Goal: Check status

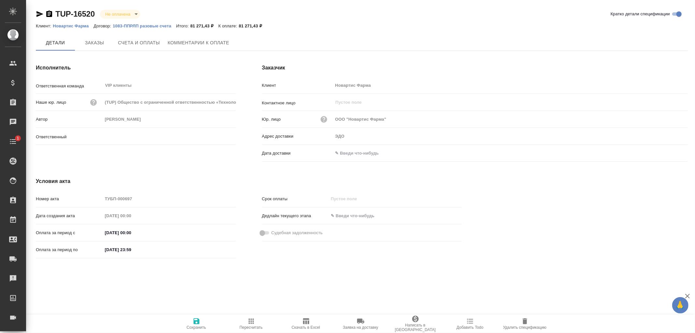
type input "[PERSON_NAME]"
click at [144, 44] on span "Счета и оплаты" at bounding box center [139, 43] width 42 height 8
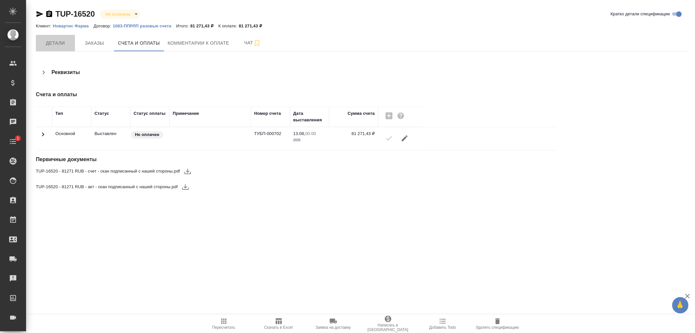
drag, startPoint x: 60, startPoint y: 45, endPoint x: 92, endPoint y: 59, distance: 35.0
click at [60, 45] on span "Детали" at bounding box center [55, 43] width 31 height 8
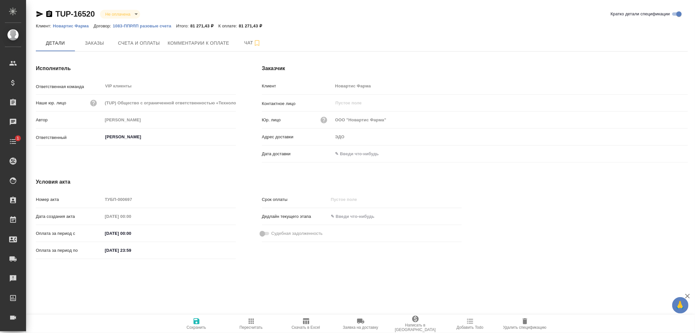
click at [349, 152] on input "text" at bounding box center [361, 153] width 57 height 9
click at [668, 154] on icon "button" at bounding box center [669, 153] width 8 height 8
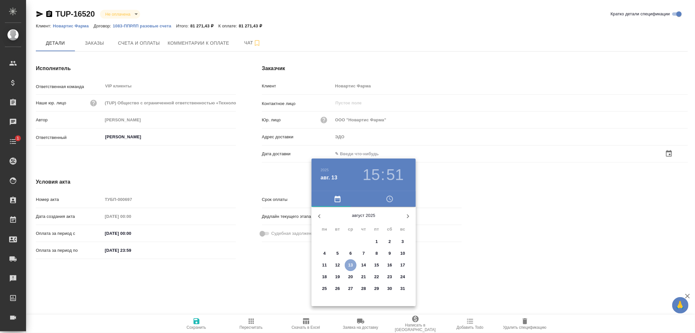
click at [348, 266] on p "13" at bounding box center [350, 265] width 5 height 7
type input "13.08.2025 15:51"
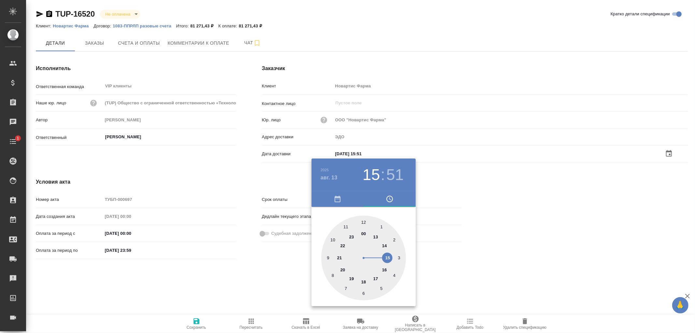
click at [199, 320] on div at bounding box center [347, 166] width 695 height 333
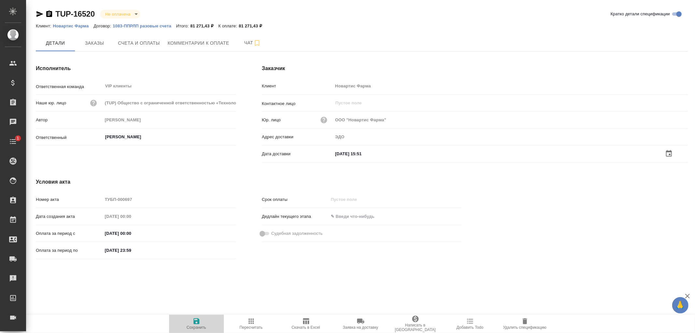
click at [197, 320] on icon "button" at bounding box center [196, 321] width 8 height 8
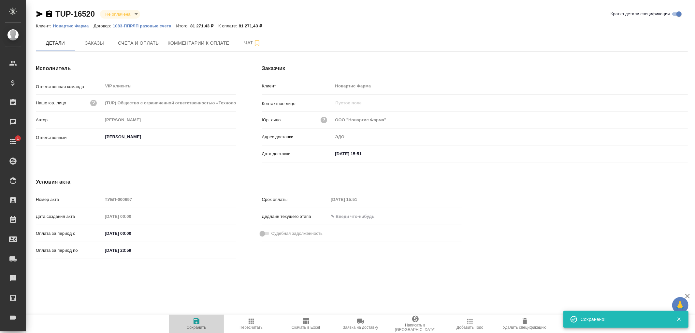
click at [197, 320] on icon "button" at bounding box center [196, 321] width 8 height 8
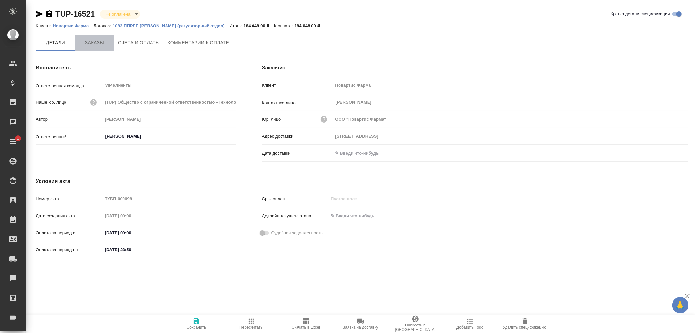
click at [97, 41] on span "Заказы" at bounding box center [94, 43] width 31 height 8
click at [119, 42] on span "Счета и оплаты" at bounding box center [139, 43] width 42 height 8
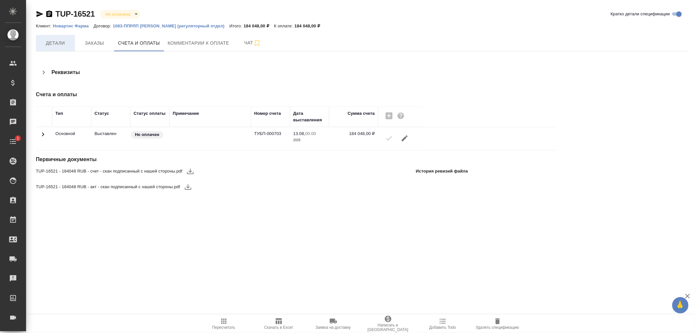
click at [44, 45] on span "Детали" at bounding box center [55, 43] width 31 height 8
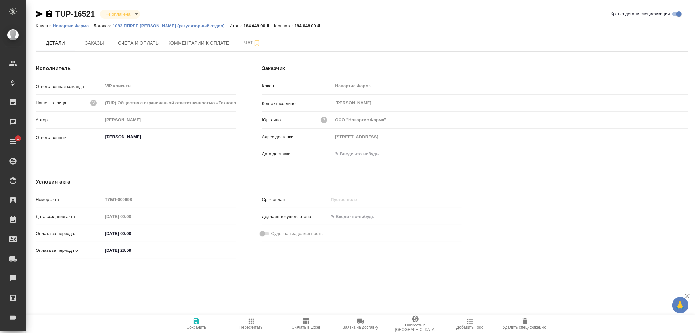
click at [339, 154] on input "text" at bounding box center [361, 153] width 57 height 9
click at [670, 155] on icon "button" at bounding box center [669, 152] width 6 height 7
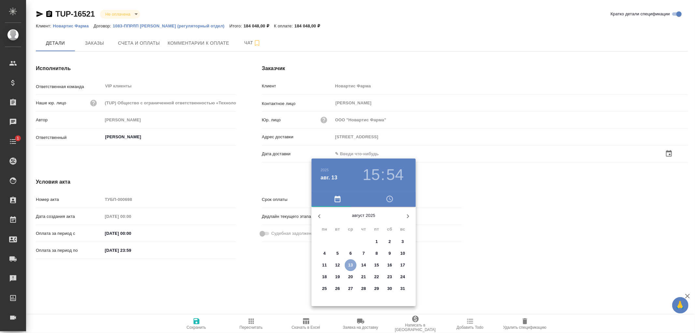
click at [349, 263] on p "13" at bounding box center [350, 265] width 5 height 7
type input "13.08.2025 15:54"
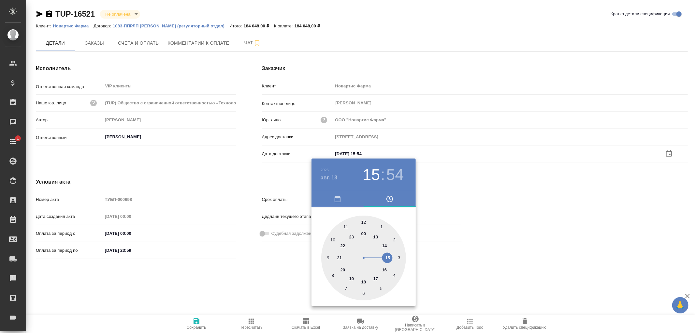
click at [195, 322] on div at bounding box center [347, 166] width 695 height 333
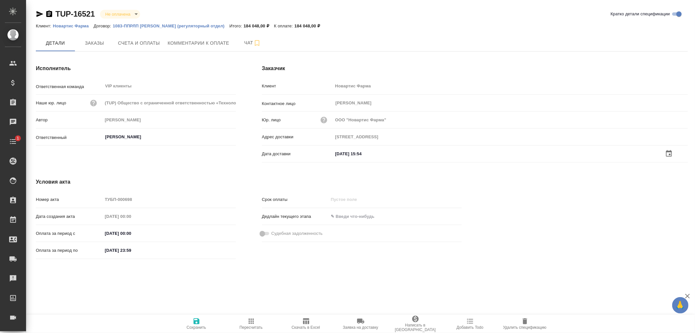
click at [196, 321] on icon "button" at bounding box center [196, 321] width 8 height 8
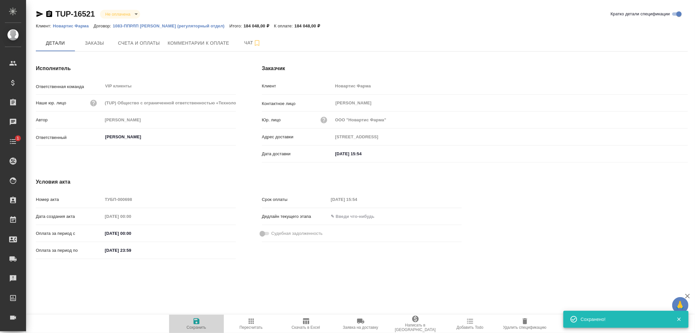
click at [197, 321] on icon "button" at bounding box center [196, 321] width 6 height 6
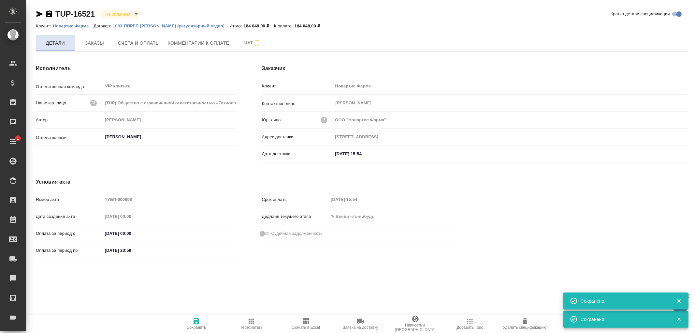
click at [47, 45] on span "Детали" at bounding box center [55, 43] width 31 height 8
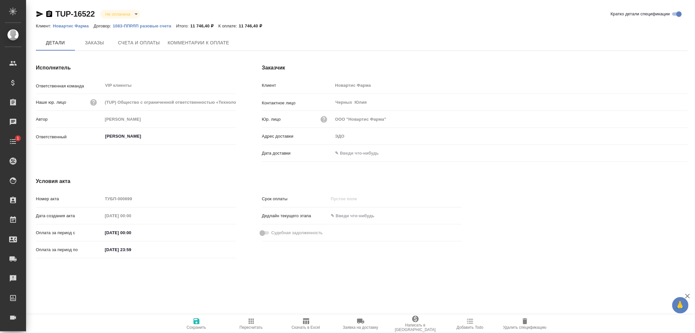
type input "ЭДО"
click at [101, 43] on span "Заказы" at bounding box center [94, 43] width 31 height 8
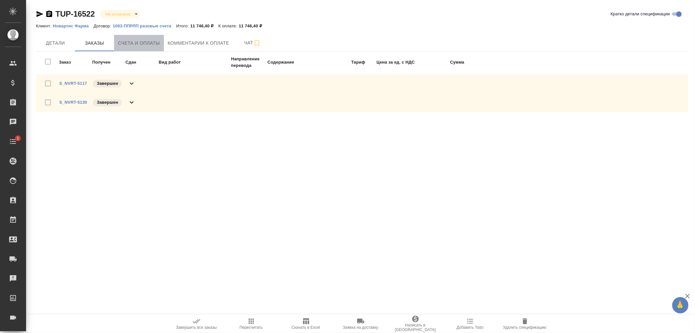
click at [146, 41] on span "Счета и оплаты" at bounding box center [139, 43] width 42 height 8
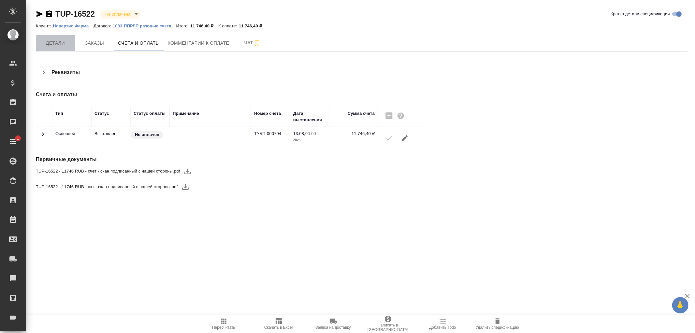
click at [60, 45] on span "Детали" at bounding box center [55, 43] width 31 height 8
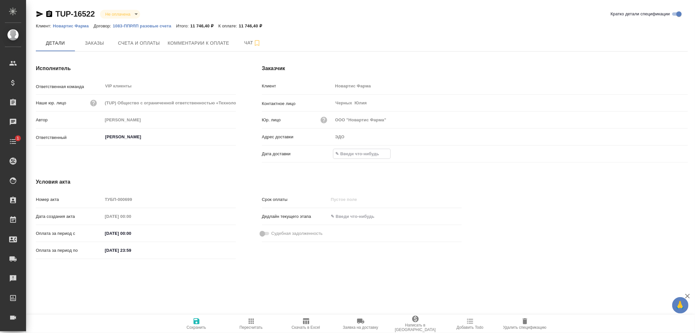
click at [363, 154] on input "text" at bounding box center [361, 153] width 57 height 9
click at [670, 154] on icon "button" at bounding box center [669, 153] width 8 height 8
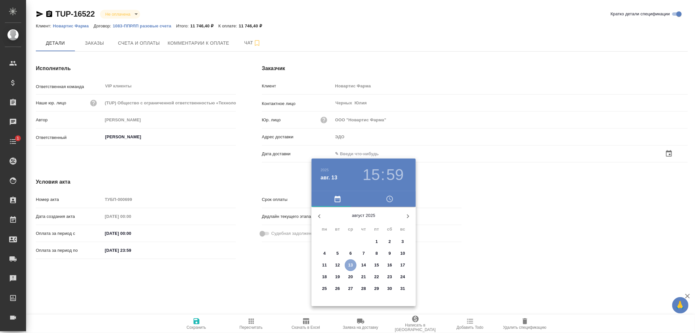
click at [350, 265] on p "13" at bounding box center [350, 265] width 5 height 7
type input "ЭДО"
type input "13.08.2025 15:59"
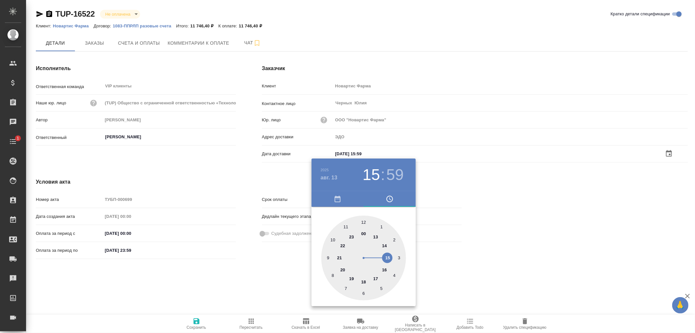
click at [194, 319] on div at bounding box center [347, 166] width 695 height 333
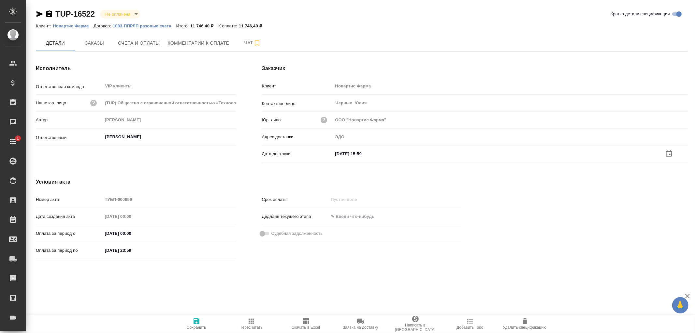
click at [194, 318] on icon "button" at bounding box center [196, 321] width 6 height 6
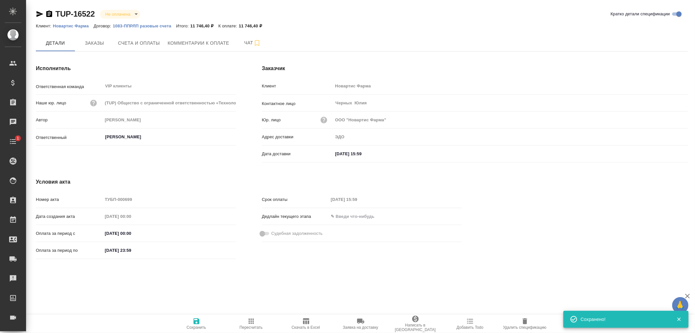
drag, startPoint x: 198, startPoint y: 321, endPoint x: 200, endPoint y: 317, distance: 4.7
click at [198, 320] on icon "button" at bounding box center [196, 321] width 6 height 6
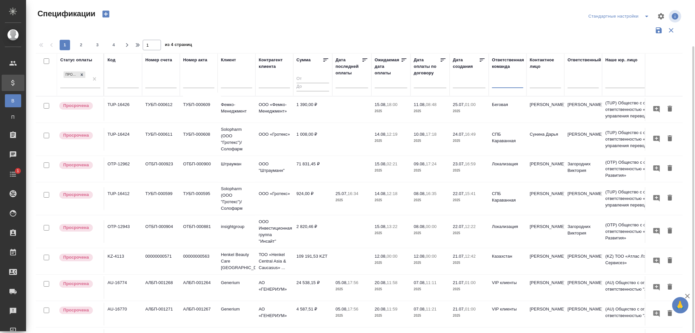
click at [134, 79] on input "text" at bounding box center [122, 83] width 31 height 8
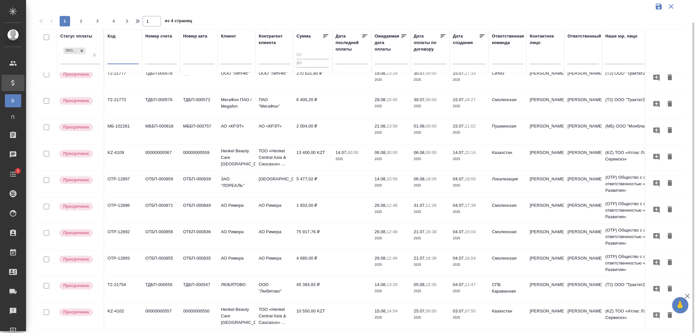
paste input "DB2-181"
type input "DB2-181"
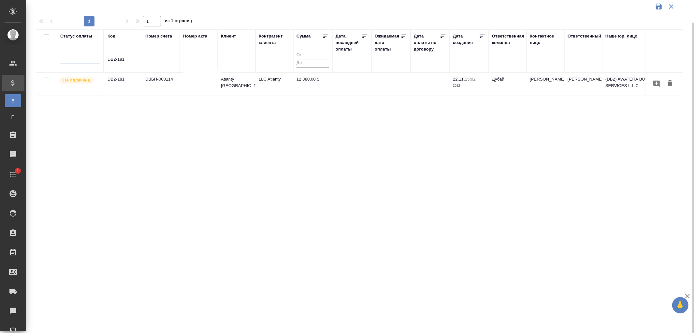
scroll to position [0, 0]
click at [125, 83] on td "DB2-181" at bounding box center [123, 84] width 38 height 23
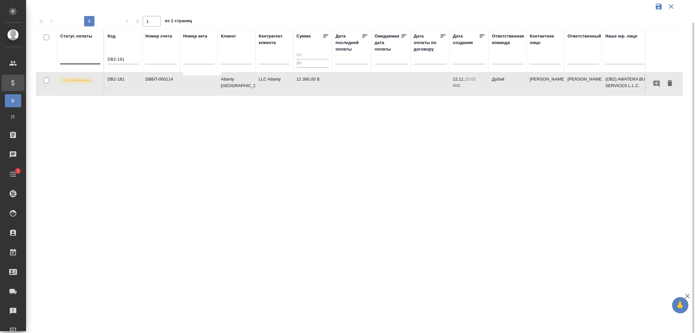
click at [125, 83] on td "DB2-181" at bounding box center [123, 84] width 38 height 23
click at [344, 59] on input "text" at bounding box center [353, 58] width 29 height 9
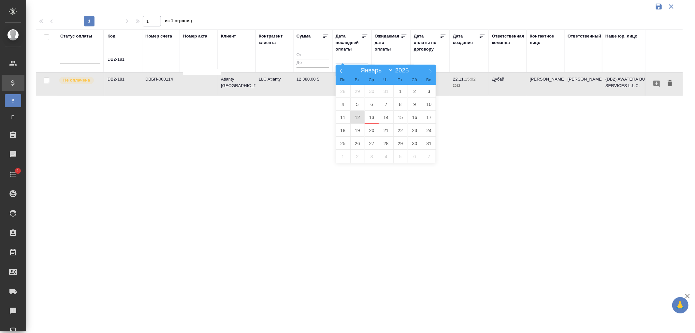
click at [358, 119] on span "12" at bounding box center [357, 117] width 14 height 13
type div "2025-08-11T21:00:00.000Z"
click at [372, 115] on span "13" at bounding box center [371, 117] width 14 height 13
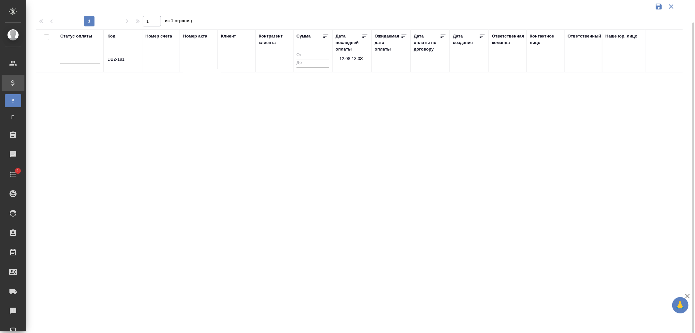
click at [131, 60] on input "DB2-181" at bounding box center [122, 60] width 31 height 8
drag, startPoint x: 131, startPoint y: 60, endPoint x: 55, endPoint y: 52, distance: 75.9
click at [55, 52] on tr "Статус оплаты Код DB2-181 Номер счета Номер акта Клиент Контрагент клиента Сумм…" at bounding box center [458, 50] width 845 height 43
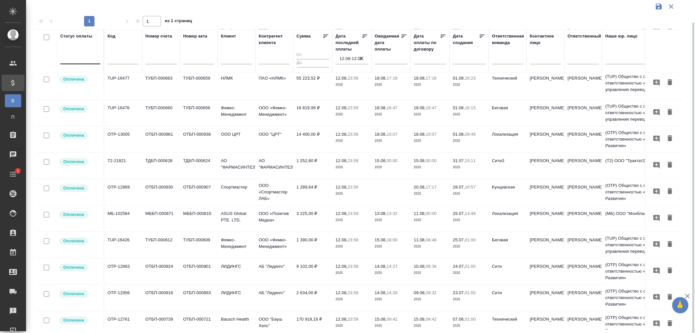
scroll to position [248, 0]
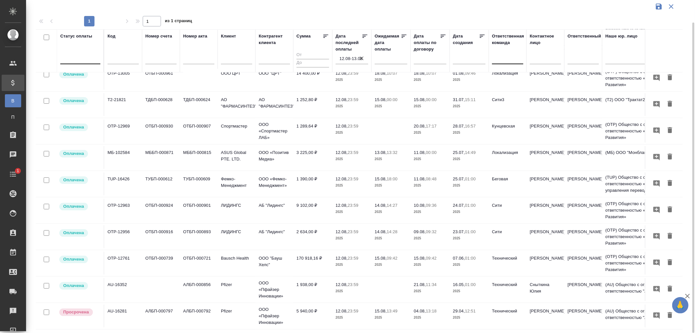
click at [499, 64] on div at bounding box center [507, 60] width 31 height 17
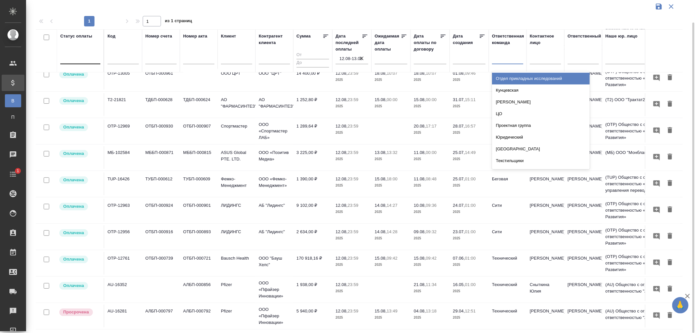
click at [497, 59] on div at bounding box center [507, 57] width 31 height 9
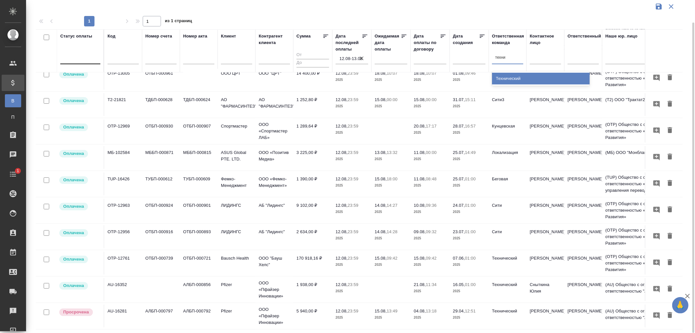
type input "технич"
click at [502, 80] on div "Технический" at bounding box center [541, 79] width 98 height 12
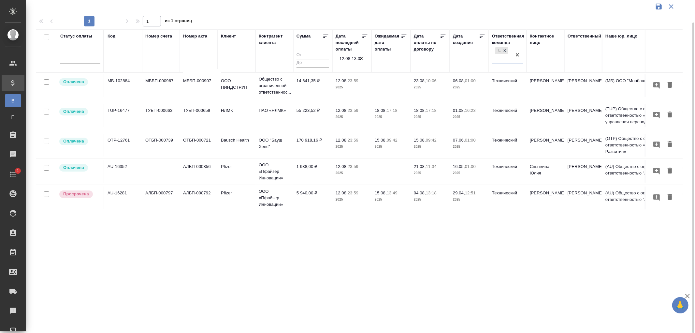
scroll to position [0, 0]
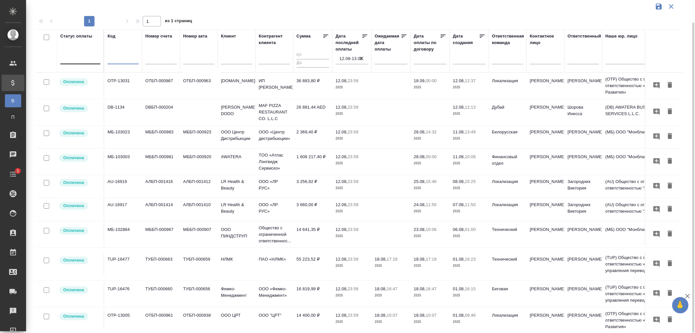
click at [124, 61] on input "text" at bounding box center [122, 60] width 31 height 8
paste input "DB2-181"
type input "DB2-181"
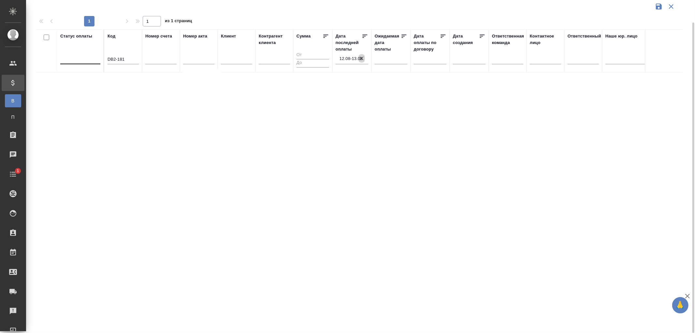
click at [361, 60] on icon "button" at bounding box center [361, 58] width 7 height 7
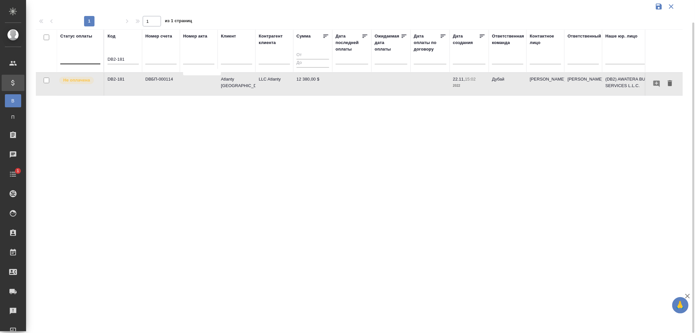
click at [112, 78] on td "DB2-181" at bounding box center [123, 84] width 38 height 23
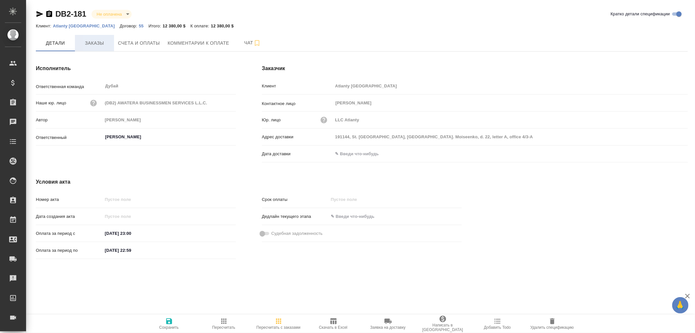
click at [95, 41] on span "Заказы" at bounding box center [94, 43] width 31 height 8
drag, startPoint x: 38, startPoint y: 14, endPoint x: 141, endPoint y: 22, distance: 103.2
click at [38, 14] on icon "button" at bounding box center [40, 14] width 8 height 8
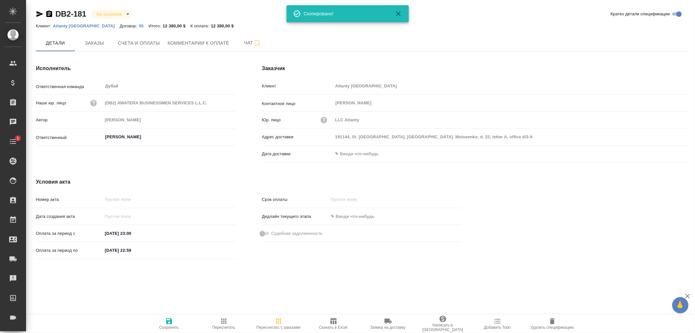
drag, startPoint x: 48, startPoint y: 14, endPoint x: 77, endPoint y: 12, distance: 29.1
click at [48, 14] on icon "button" at bounding box center [49, 13] width 6 height 7
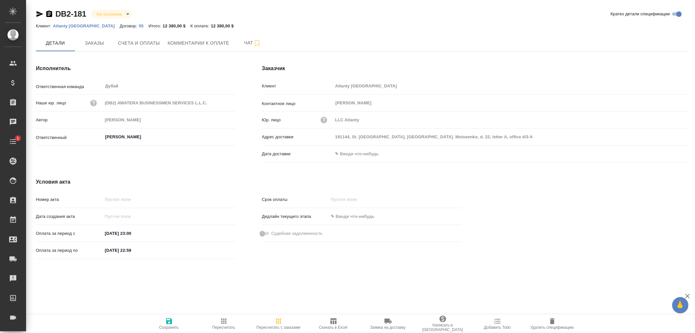
click at [554, 321] on icon "button" at bounding box center [552, 321] width 8 height 8
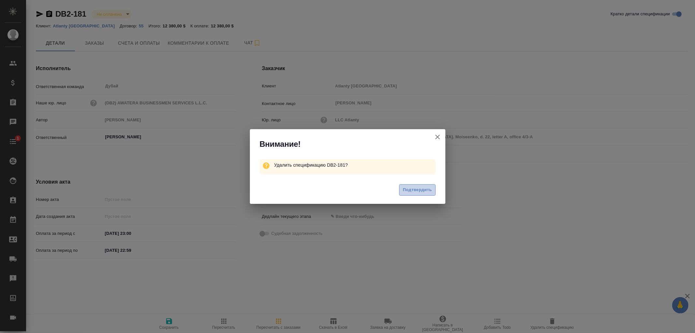
click at [420, 189] on span "Подтвердить" at bounding box center [417, 189] width 29 height 7
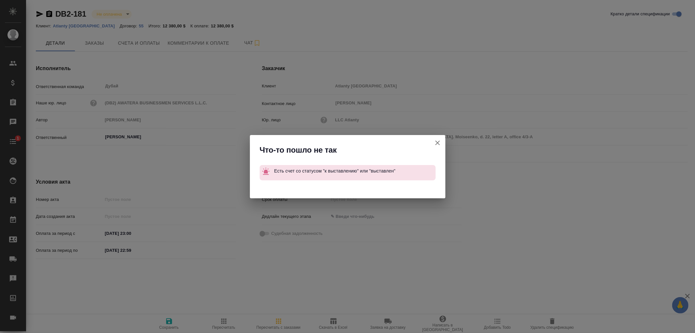
click at [441, 139] on icon "button" at bounding box center [437, 143] width 8 height 8
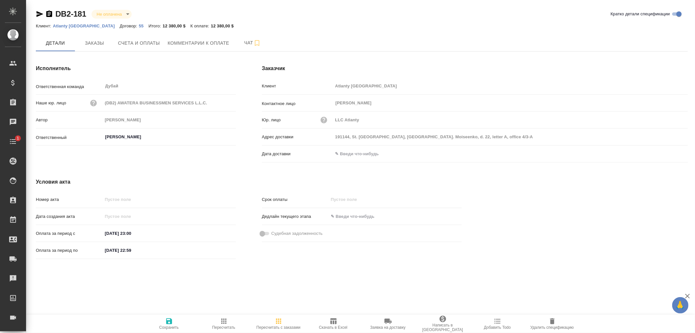
click at [47, 13] on icon "button" at bounding box center [49, 13] width 6 height 7
click at [552, 322] on icon "button" at bounding box center [552, 321] width 5 height 6
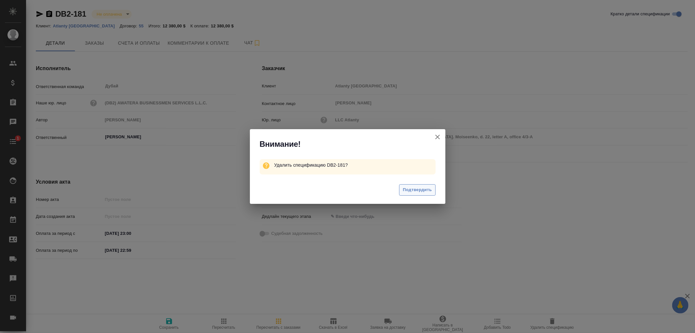
click at [413, 187] on span "Подтвердить" at bounding box center [417, 189] width 29 height 7
